Goal: Information Seeking & Learning: Learn about a topic

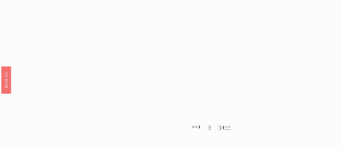
scroll to position [361, 0]
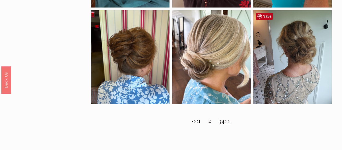
click at [304, 63] on div at bounding box center [292, 57] width 78 height 94
click at [303, 63] on div at bounding box center [292, 57] width 78 height 94
click at [208, 123] on link "2" at bounding box center [209, 120] width 3 height 8
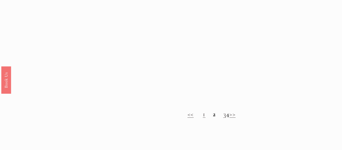
scroll to position [380, 0]
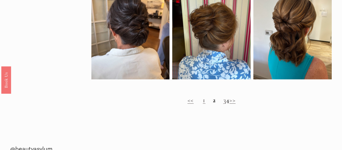
click at [223, 103] on link "3" at bounding box center [224, 100] width 3 height 8
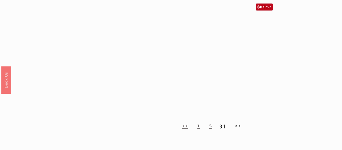
scroll to position [384, 0]
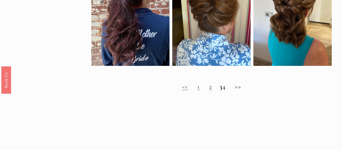
click at [227, 88] on h2 "<< 1 2 3 4 >>" at bounding box center [211, 87] width 240 height 8
click at [229, 88] on h2 "<< 1 2 3 4 >>" at bounding box center [211, 87] width 240 height 8
